Goal: Ask a question

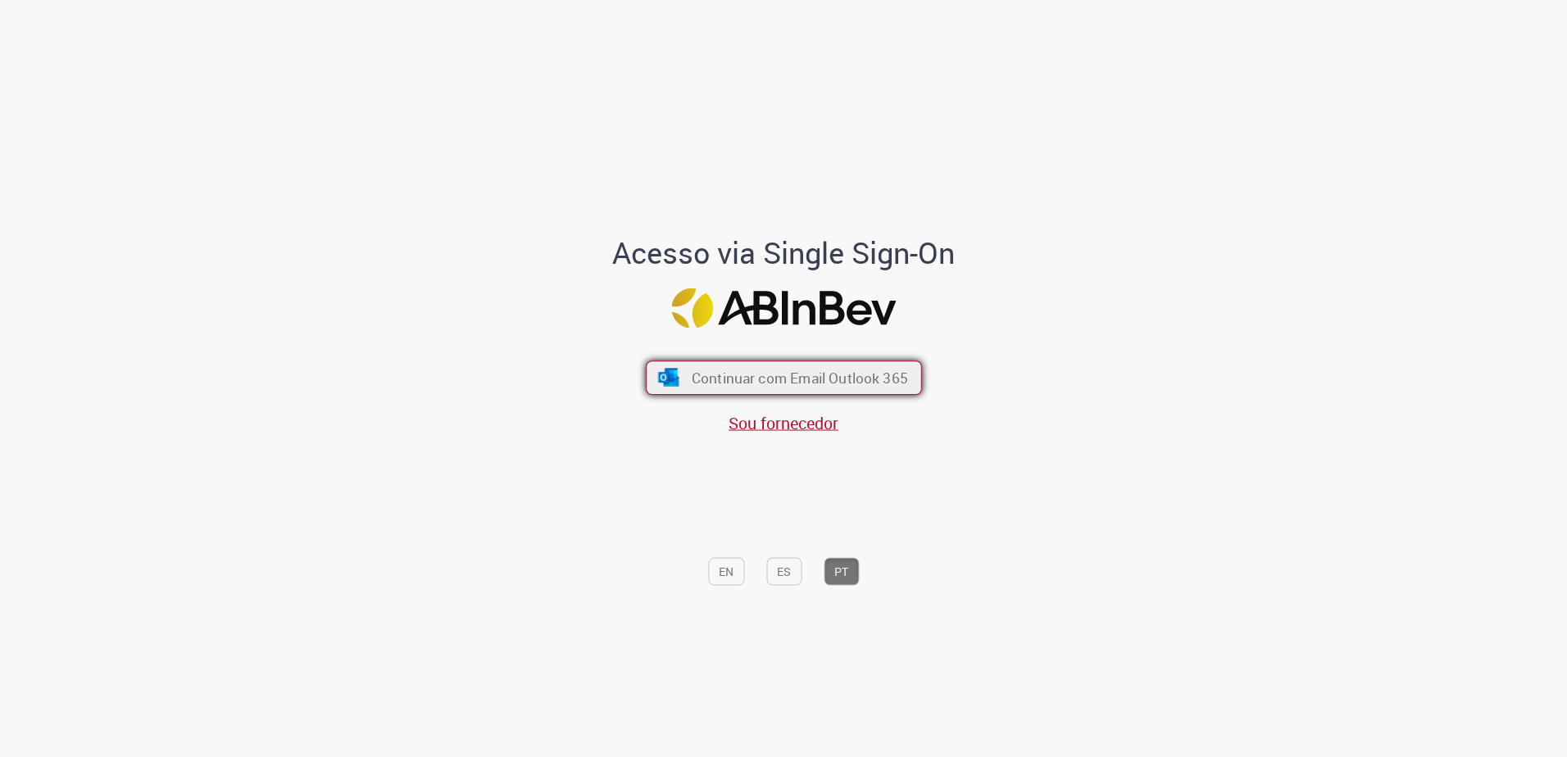
click at [872, 370] on span "Continuar com Email Outlook 365" at bounding box center [799, 377] width 216 height 19
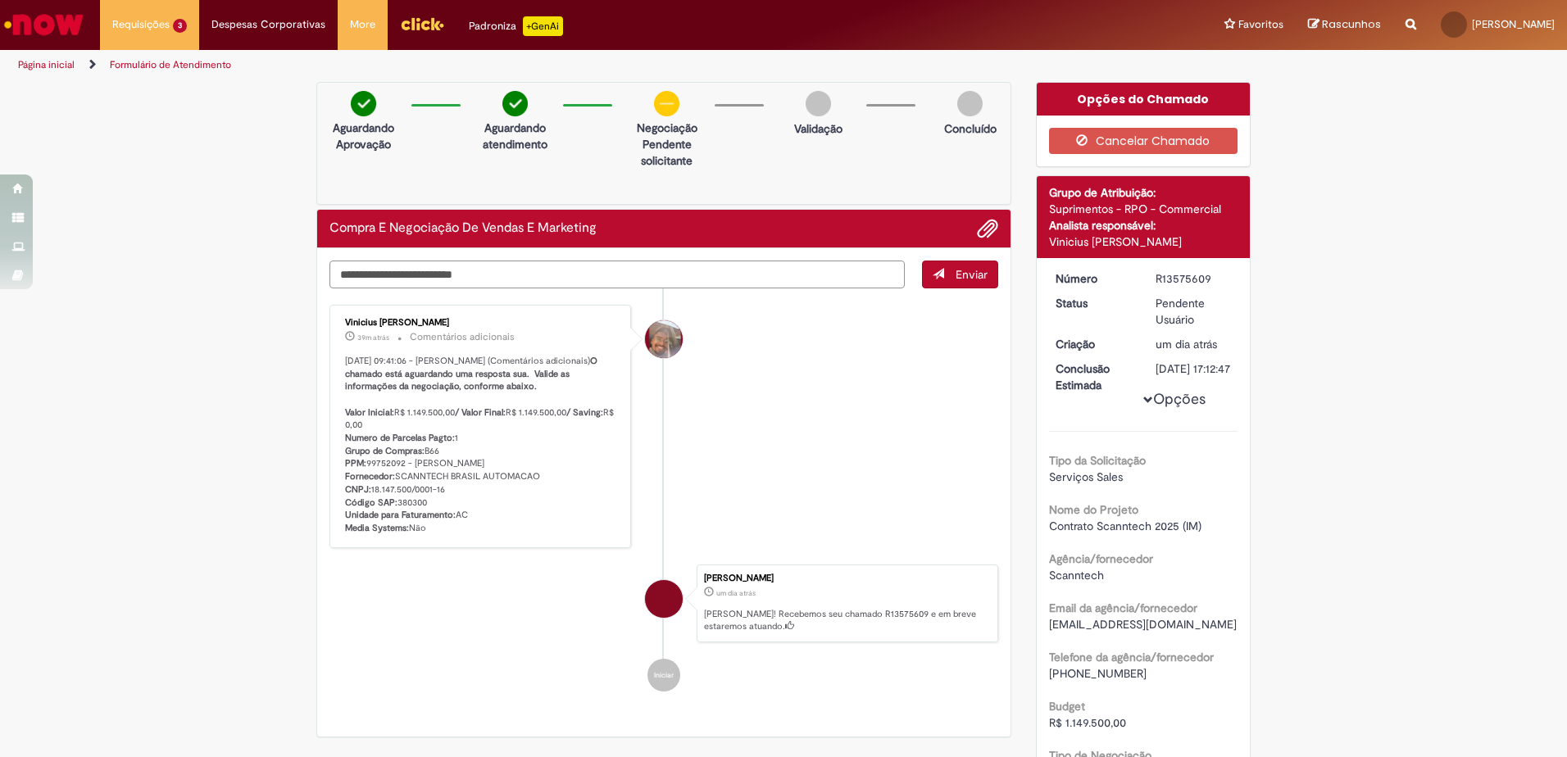
click at [564, 277] on textarea "Digite sua mensagem aqui..." at bounding box center [616, 275] width 575 height 28
type textarea "***"
click at [971, 273] on span "Enviar" at bounding box center [971, 274] width 32 height 15
